Goal: Task Accomplishment & Management: Complete application form

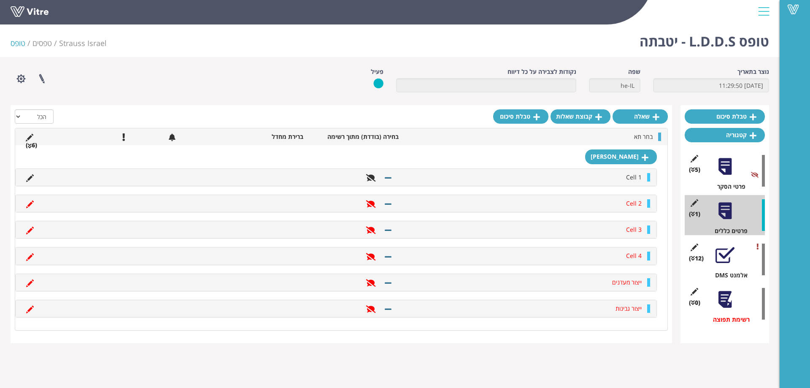
select select "2"
click at [31, 178] on icon at bounding box center [30, 178] width 8 height 8
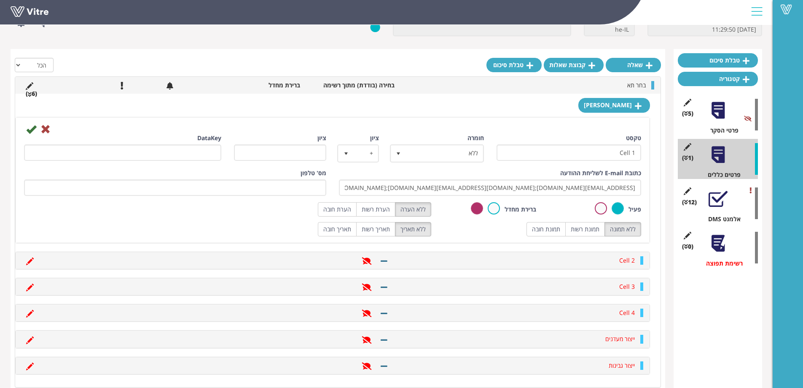
scroll to position [74, 0]
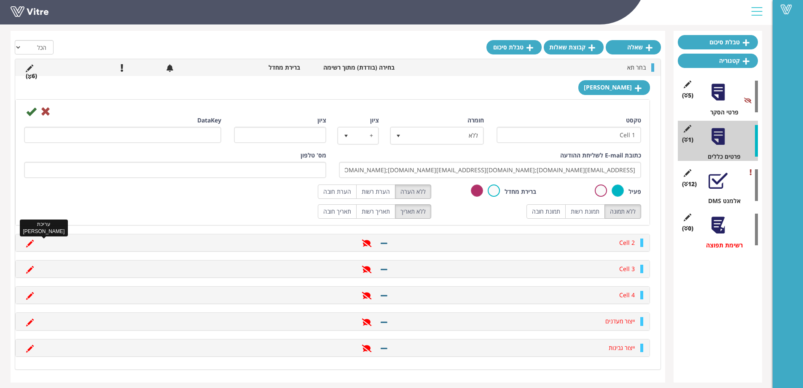
click at [28, 242] on icon at bounding box center [30, 244] width 8 height 8
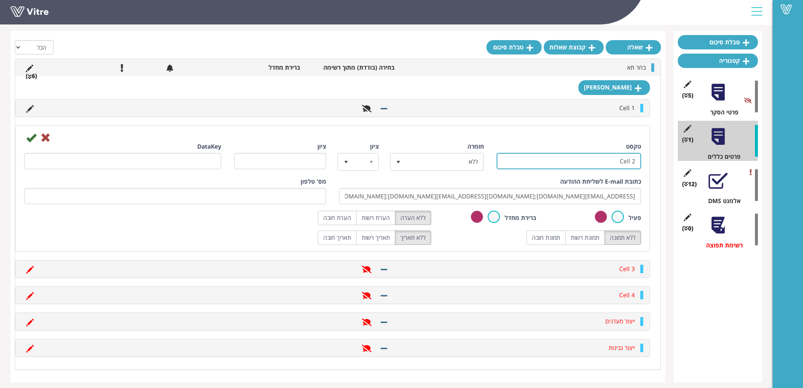
drag, startPoint x: 618, startPoint y: 163, endPoint x: 644, endPoint y: 164, distance: 26.2
click at [644, 164] on div "טקסט Cell 2" at bounding box center [569, 158] width 158 height 33
paste input "תא פסטור"
type input "תא פסטור"
click at [622, 215] on label at bounding box center [618, 216] width 12 height 12
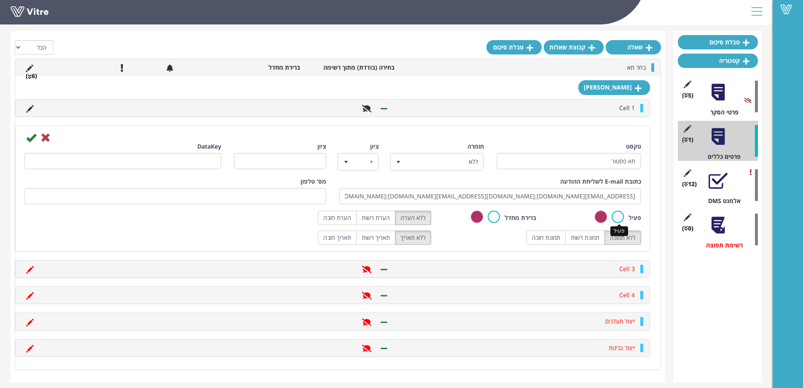
click at [0, 0] on input "radio" at bounding box center [0, 0] width 0 height 0
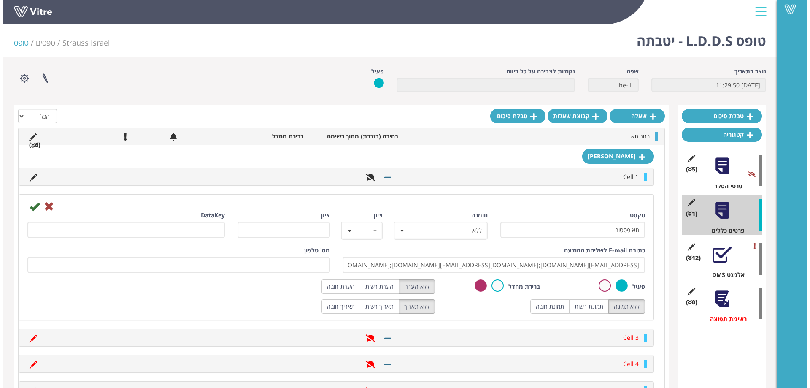
scroll to position [0, 0]
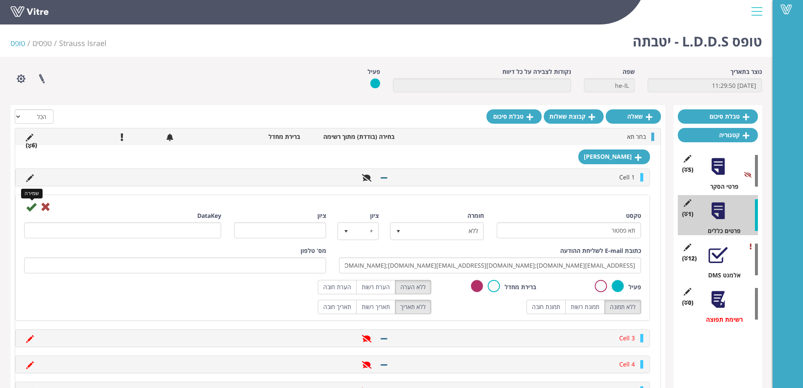
click at [31, 206] on icon at bounding box center [31, 207] width 10 height 10
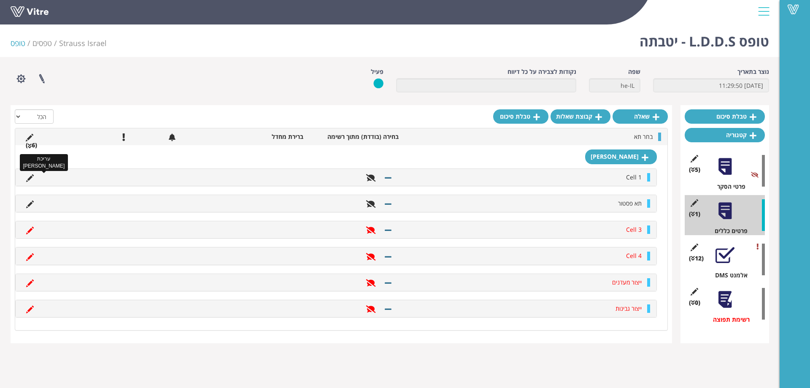
click at [32, 175] on icon at bounding box center [30, 178] width 8 height 8
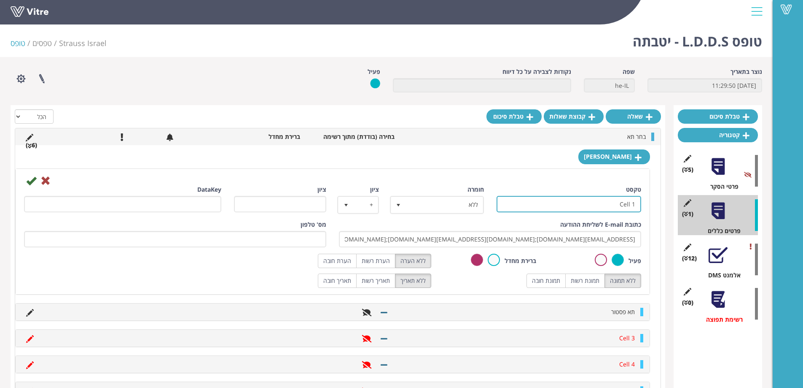
drag, startPoint x: 606, startPoint y: 203, endPoint x: 649, endPoint y: 199, distance: 42.8
click at [649, 199] on div "טקסט Cell 1 חומרה ללא 0 ציון + 1 ציון DataKey כתובת E-mail לשליחת ההודעה itamar…" at bounding box center [333, 231] width 634 height 125
paste input "תא בקבוקים"
type input "תא בקבוקים"
click at [28, 183] on icon at bounding box center [31, 180] width 10 height 10
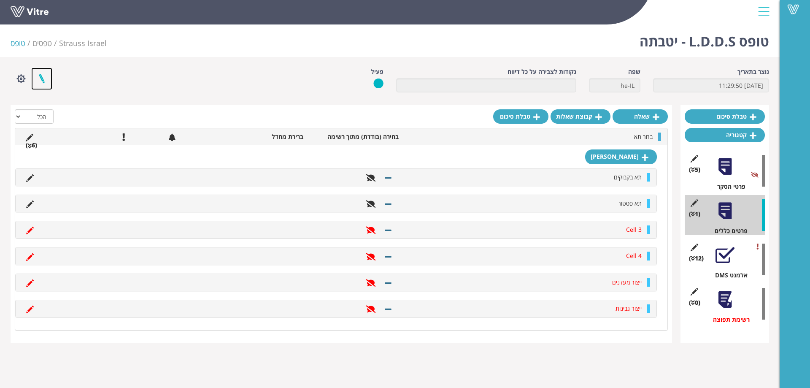
click at [43, 78] on link at bounding box center [41, 78] width 21 height 22
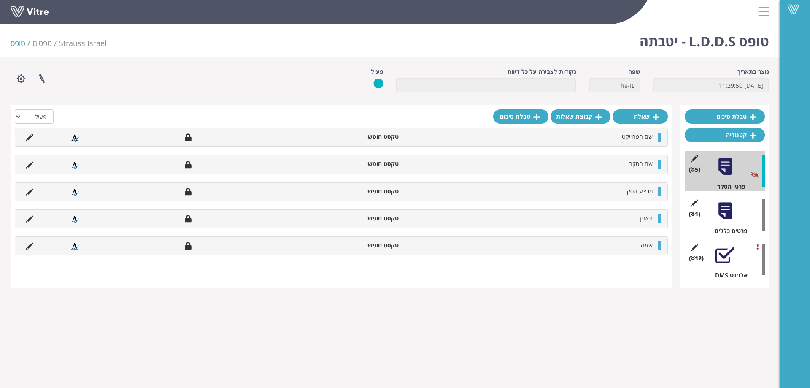
click at [733, 214] on div at bounding box center [724, 210] width 19 height 19
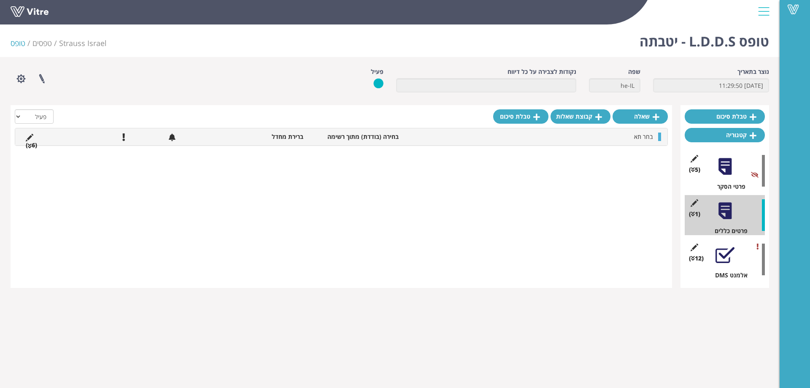
click at [31, 145] on icon at bounding box center [30, 146] width 4 height 6
